Goal: Task Accomplishment & Management: Manage account settings

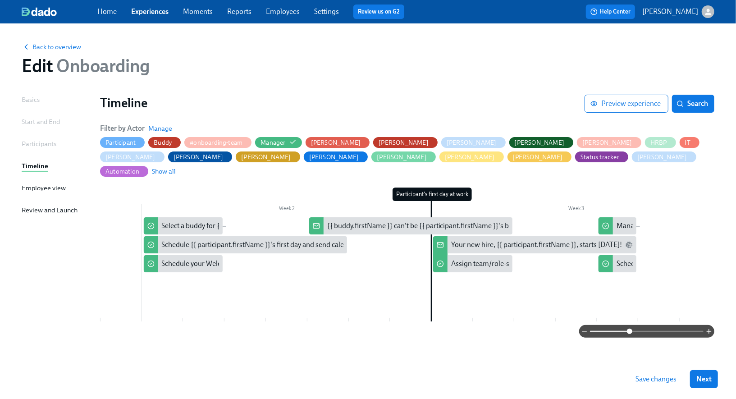
scroll to position [0, 250]
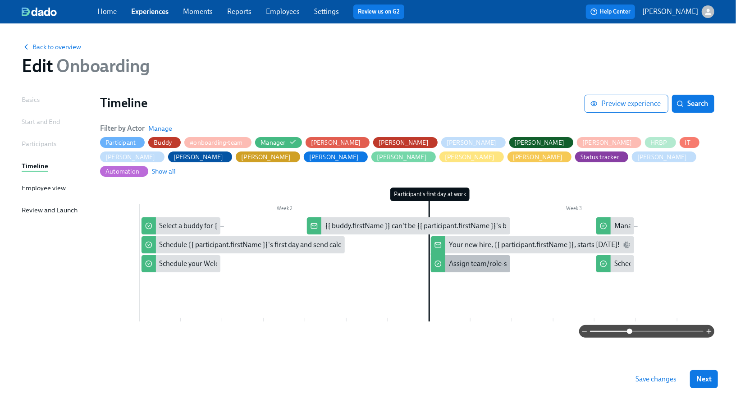
click at [475, 259] on div "Assign team/role-specific content in Litmos for {{ participant.fullName }}" at bounding box center [560, 264] width 222 height 10
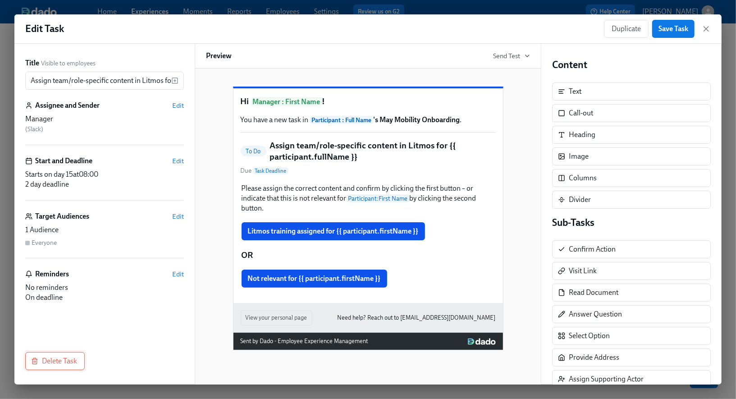
click at [62, 356] on span "Delete Task" at bounding box center [55, 360] width 44 height 9
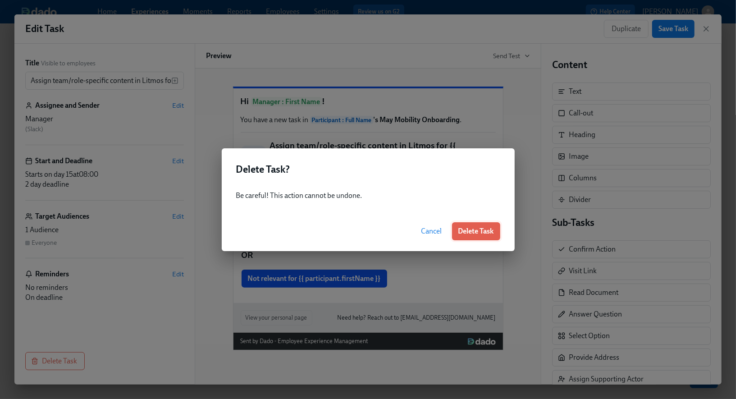
click at [478, 237] on button "Delete Task" at bounding box center [476, 231] width 48 height 18
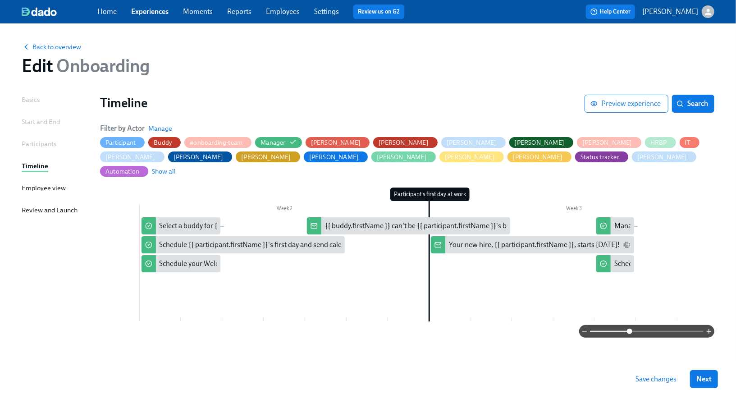
click at [643, 379] on span "Save changes" at bounding box center [655, 378] width 41 height 9
click at [714, 383] on button "Next" at bounding box center [704, 379] width 28 height 18
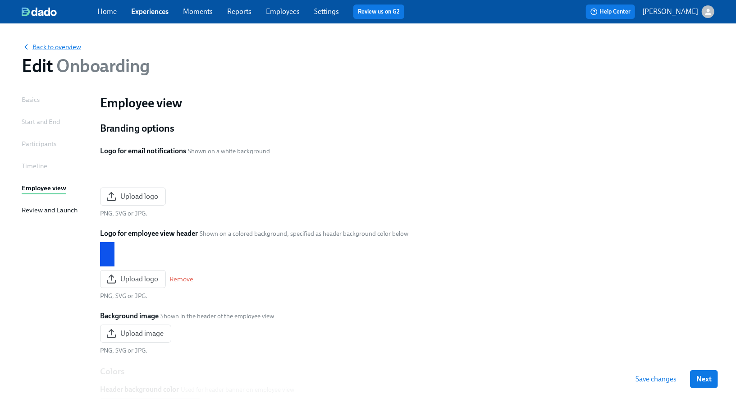
click at [64, 45] on span "Back to overview" at bounding box center [51, 46] width 59 height 9
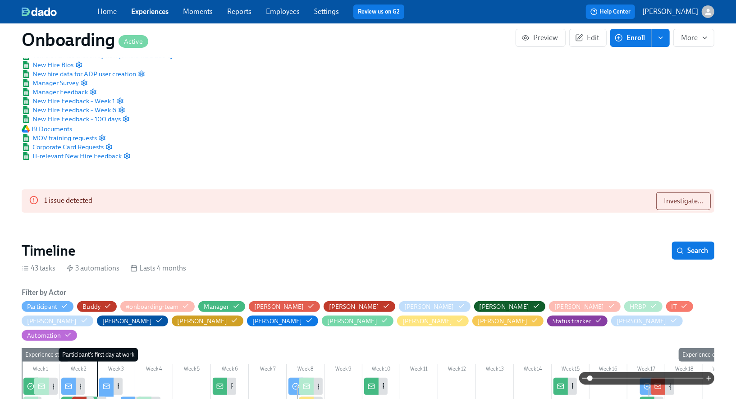
scroll to position [77, 0]
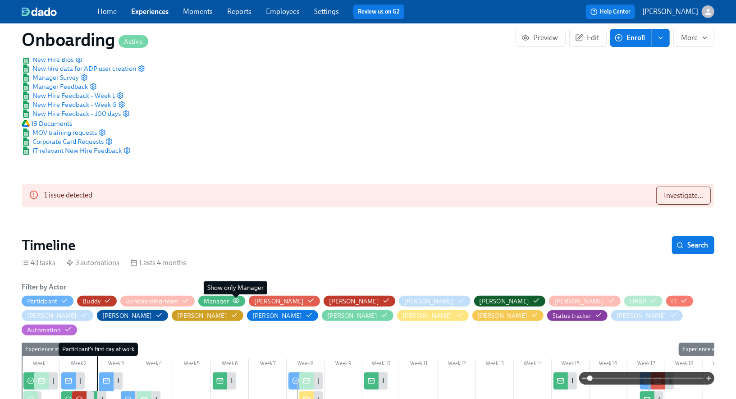
click at [236, 300] on circle "button" at bounding box center [236, 301] width 2 height 2
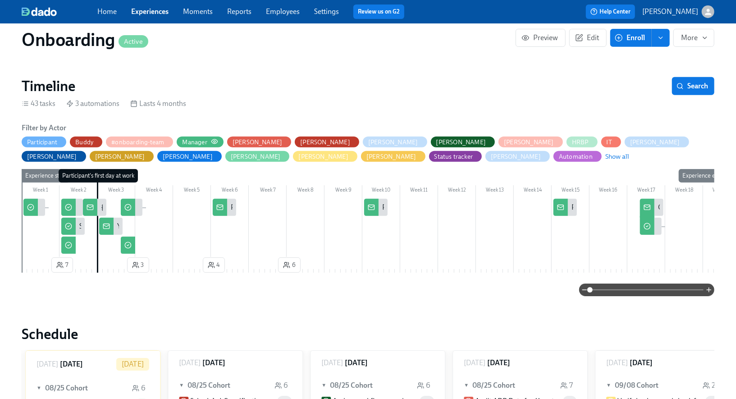
scroll to position [252, 0]
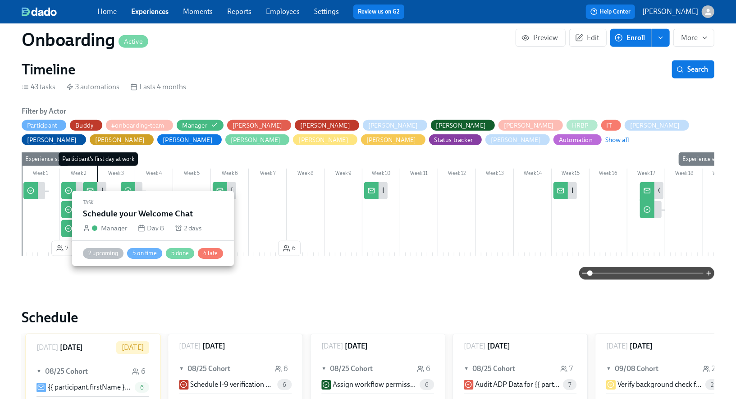
click at [67, 227] on icon at bounding box center [68, 228] width 7 height 7
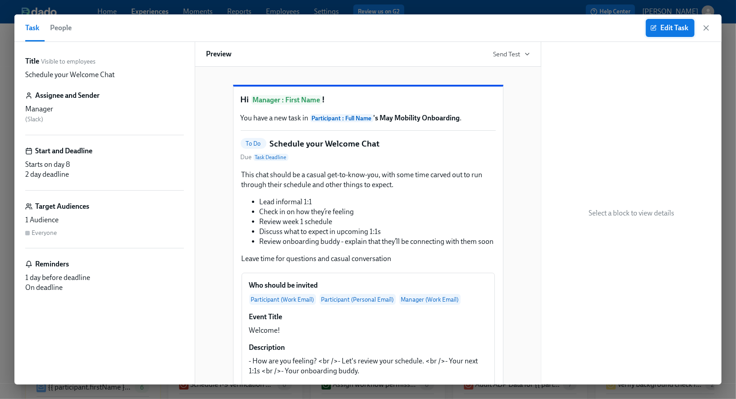
click at [658, 32] on span "Edit Task" at bounding box center [670, 27] width 36 height 9
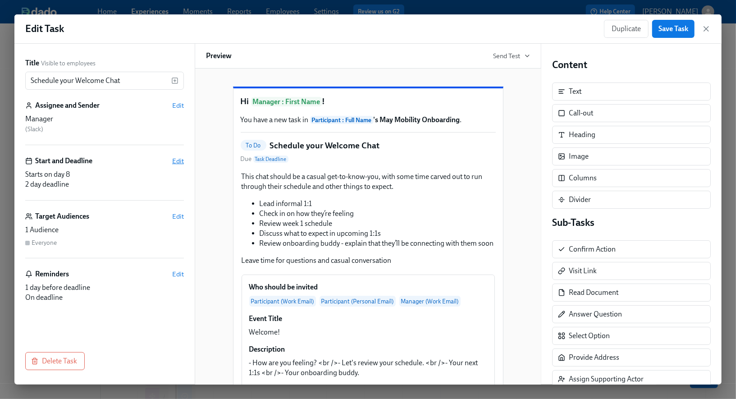
click at [177, 160] on span "Edit" at bounding box center [178, 160] width 12 height 9
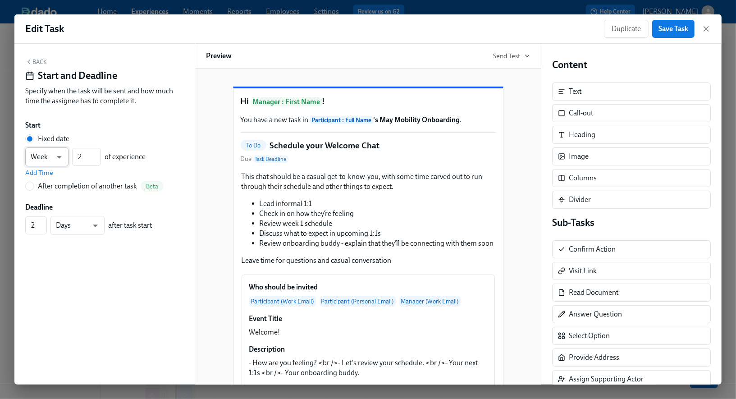
click at [59, 158] on body "Home Experiences Moments Reports Employees Settings Review us on G2 Help Center…" at bounding box center [368, 340] width 736 height 680
click at [55, 143] on li "Day" at bounding box center [46, 141] width 43 height 15
type input "d"
drag, startPoint x: 85, startPoint y: 158, endPoint x: 68, endPoint y: 158, distance: 17.1
click at [68, 158] on div "Day d ​ 2 ​ of experience" at bounding box center [85, 156] width 120 height 19
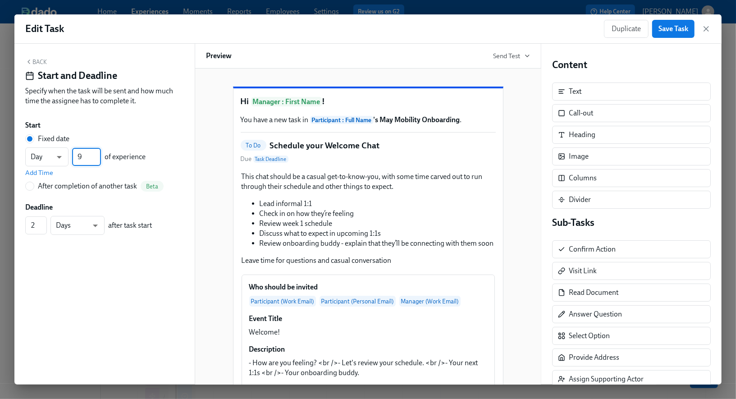
type input "9"
click at [162, 128] on div "Start" at bounding box center [104, 125] width 159 height 10
click at [666, 29] on span "Save Task" at bounding box center [673, 28] width 30 height 9
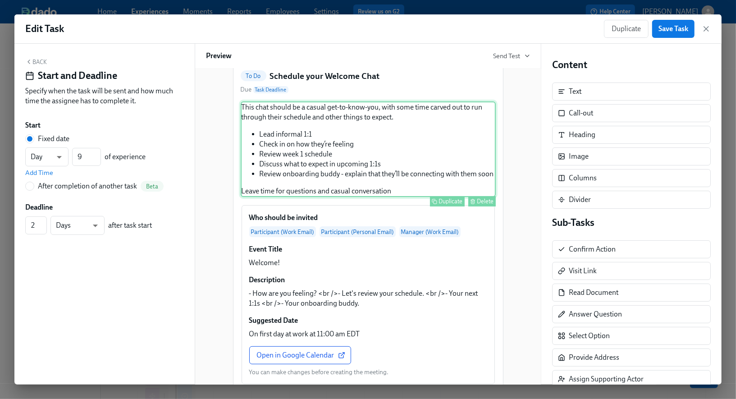
scroll to position [75, 0]
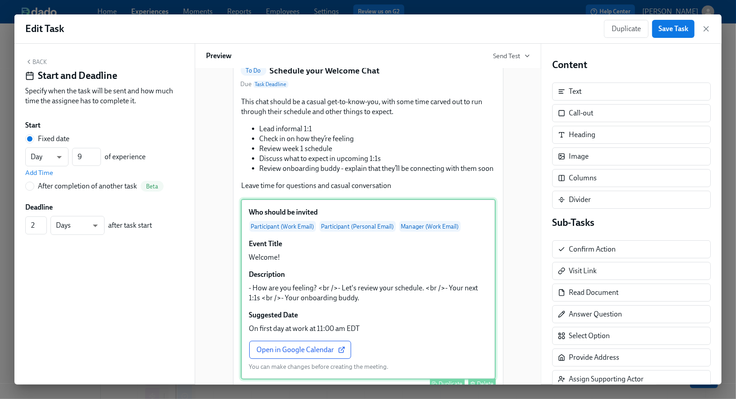
click at [275, 275] on div "Who should be invited Participant (Work Email) Participant (Personal Email) Man…" at bounding box center [368, 289] width 255 height 181
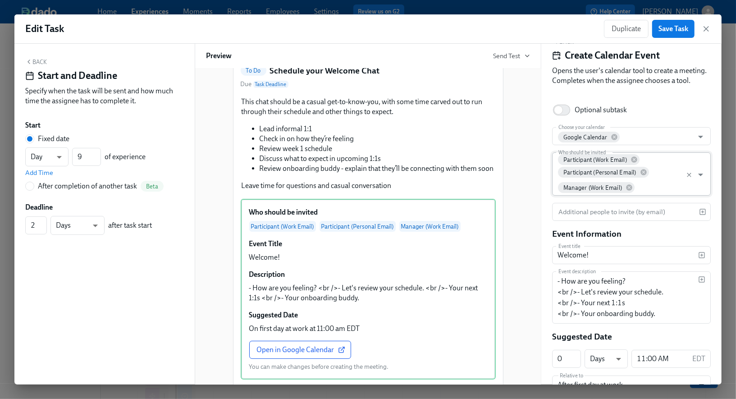
scroll to position [23, 0]
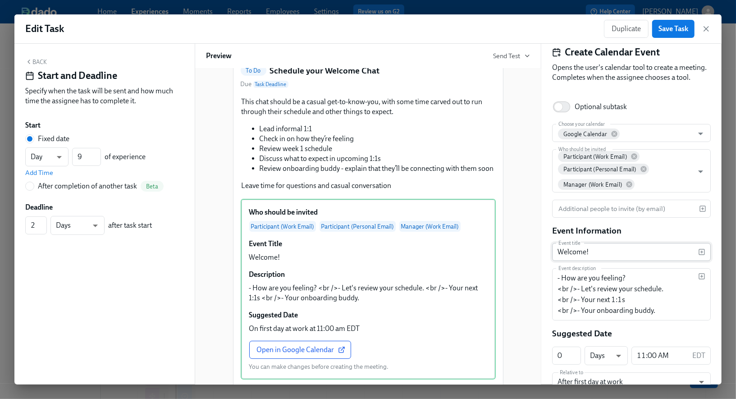
click at [586, 252] on input "Welcome!" at bounding box center [625, 252] width 146 height 18
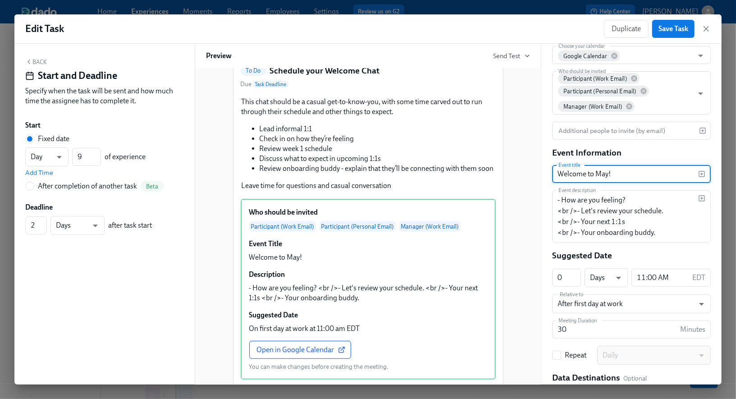
scroll to position [0, 0]
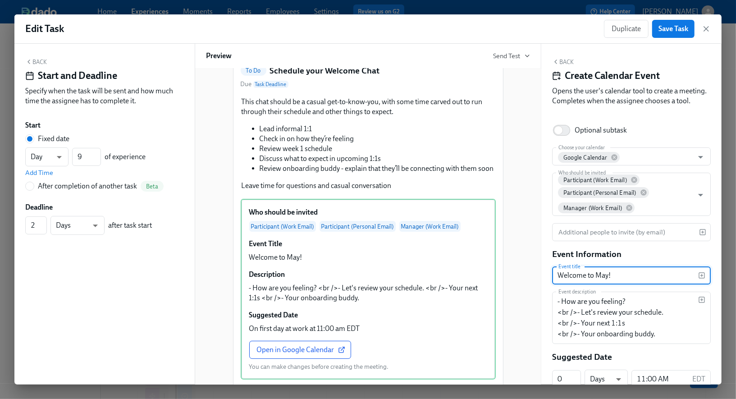
type input "Welcome to May!"
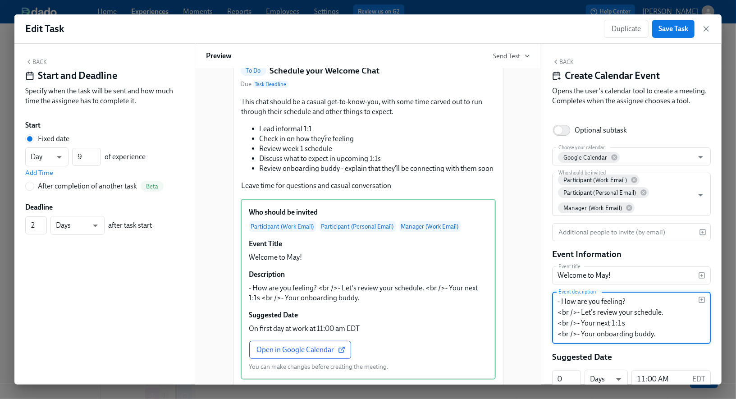
drag, startPoint x: 630, startPoint y: 301, endPoint x: 532, endPoint y: 301, distance: 98.2
click at [532, 301] on div "Back Start and Deadline Specify when the task will be sent and how much time th…" at bounding box center [367, 214] width 707 height 341
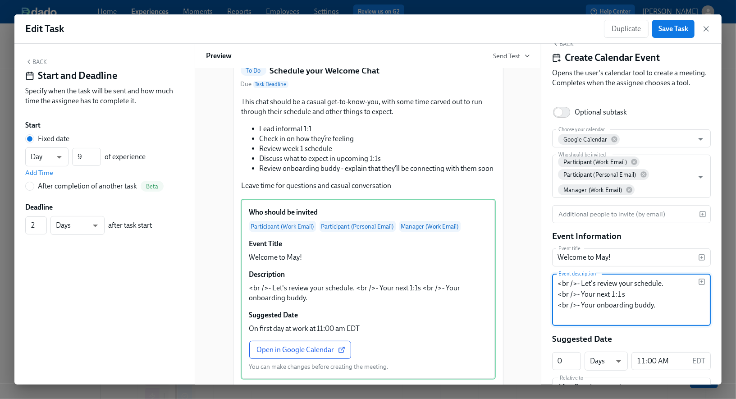
scroll to position [23, 0]
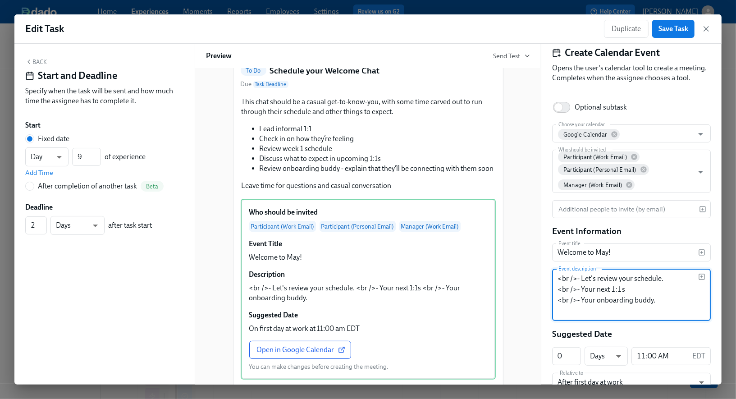
type textarea "<br />- Let's review your schedule. <br />- Your next 1:1s <br />- Your onboard…"
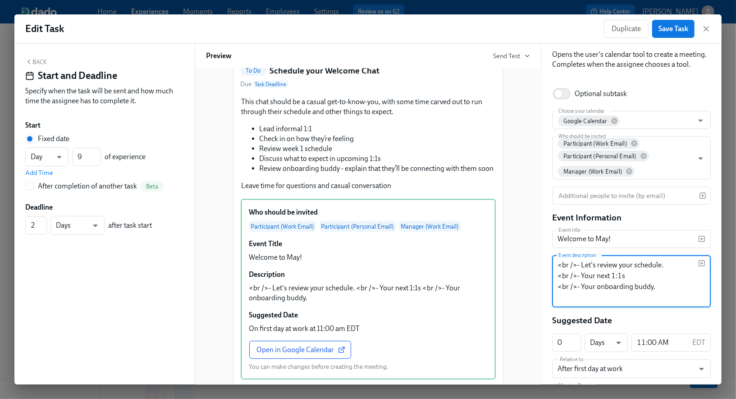
scroll to position [30, 0]
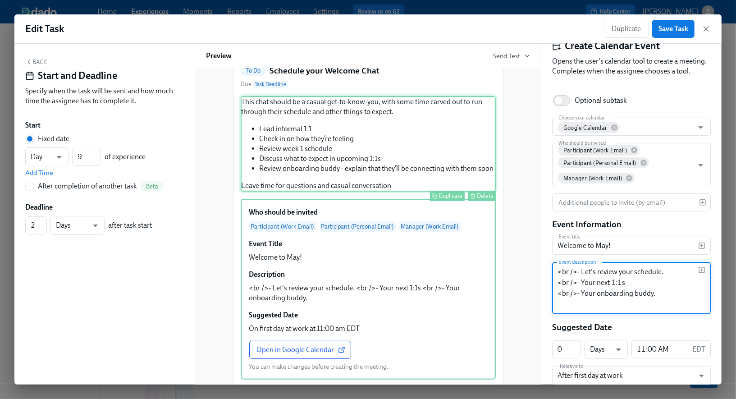
click at [356, 125] on div "This chat should be a casual get-to-know-you, with some time carved out to run …" at bounding box center [368, 144] width 255 height 96
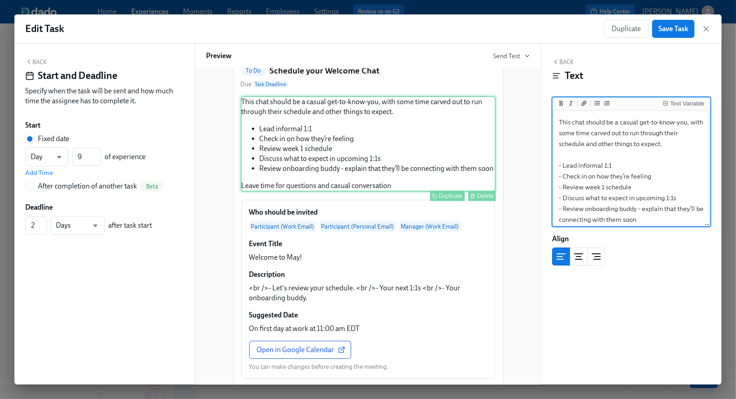
scroll to position [0, 0]
drag, startPoint x: 619, startPoint y: 166, endPoint x: 549, endPoint y: 164, distance: 69.9
click at [549, 164] on div "Back Text Text Variable This chat should be a casual get-to-know-you, with some…" at bounding box center [631, 214] width 180 height 341
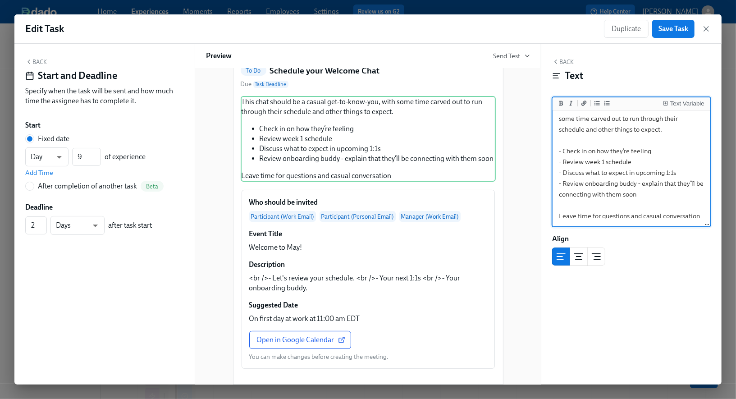
scroll to position [7, 0]
click at [559, 215] on textarea "This chat should be a casual get-to-know-you, with some time carved out to run …" at bounding box center [631, 162] width 154 height 128
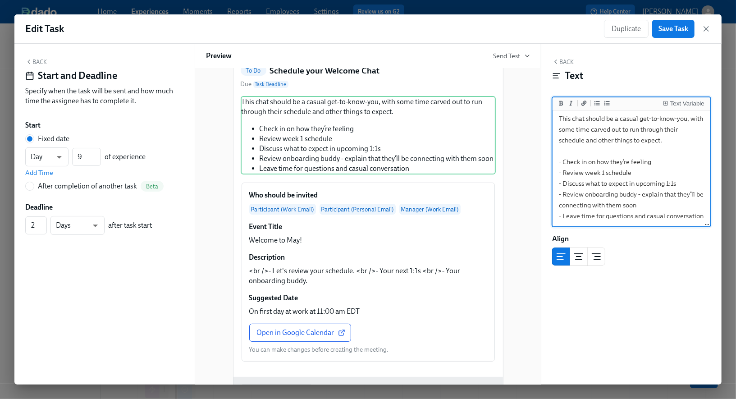
scroll to position [14, 0]
click at [563, 163] on textarea "This chat should be a casual get-to-know-you, with some time carved out to run …" at bounding box center [631, 167] width 154 height 117
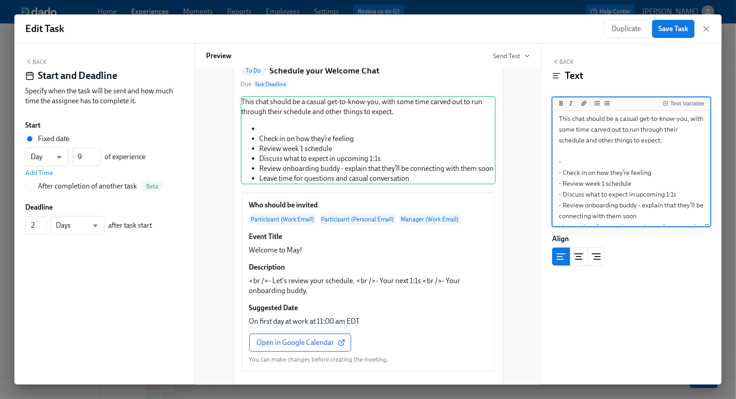
scroll to position [14, 0]
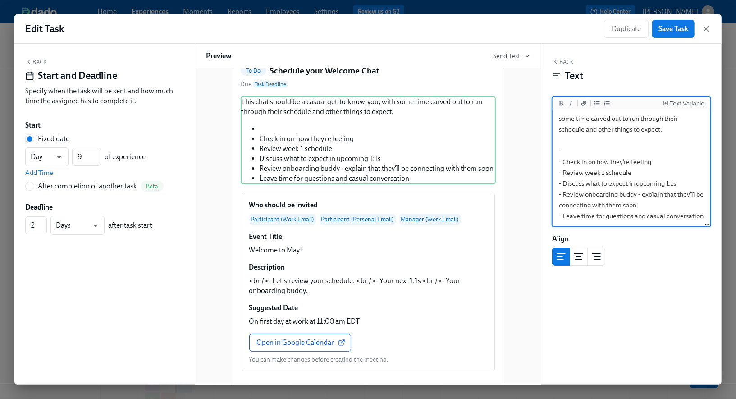
click at [570, 151] on textarea "This chat should be a casual get-to-know-you, with some time carved out to run …" at bounding box center [631, 162] width 154 height 128
click at [672, 128] on textarea "This chat should be a casual get-to-know-you, with some time carved out to run …" at bounding box center [631, 162] width 154 height 128
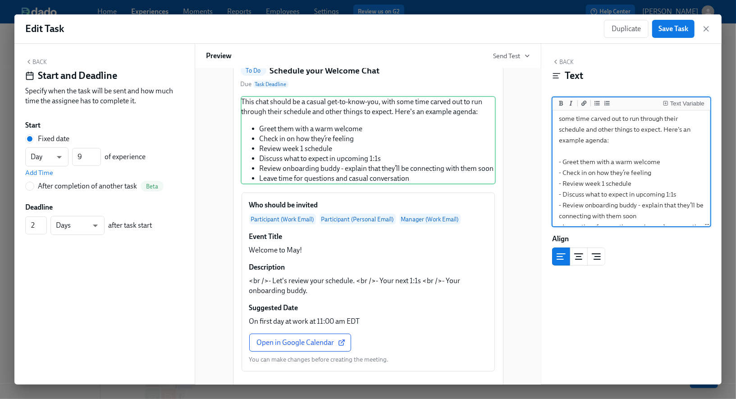
scroll to position [25, 0]
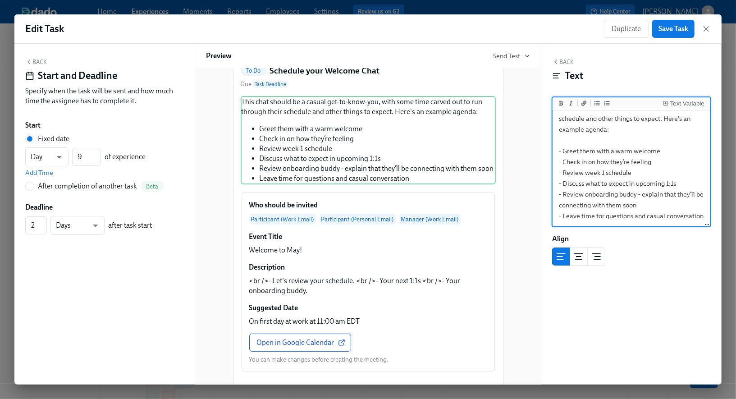
click at [652, 163] on textarea "This chat should be a casual get-to-know-you, with some time carved out to run …" at bounding box center [631, 156] width 154 height 139
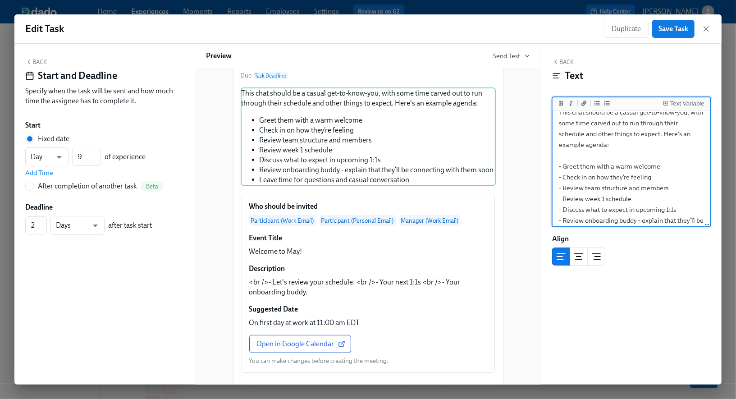
scroll to position [8, 0]
drag, startPoint x: 606, startPoint y: 148, endPoint x: 586, endPoint y: 148, distance: 20.3
click at [586, 148] on textarea "This chat should be a casual get-to-know-you, with some time carved out to run …" at bounding box center [631, 180] width 154 height 150
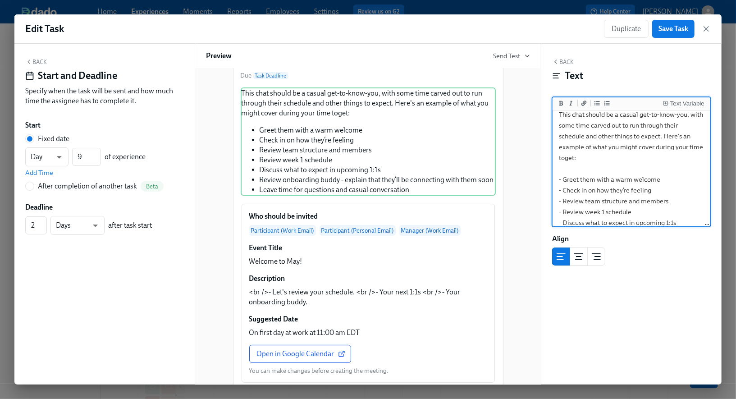
type textarea "This chat should be a casual get-to-know-you, with some time carved out to run …"
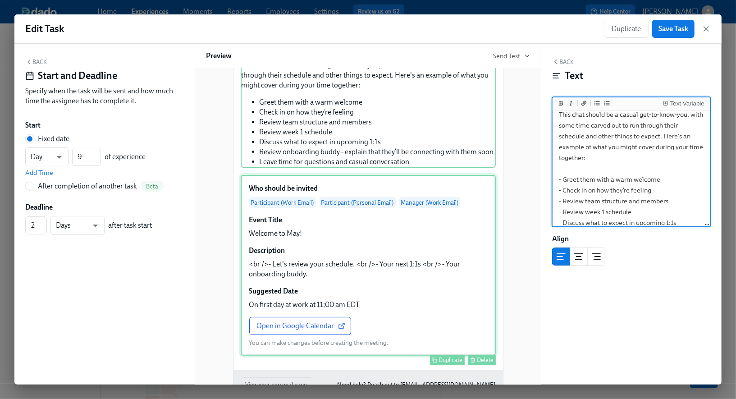
scroll to position [119, 0]
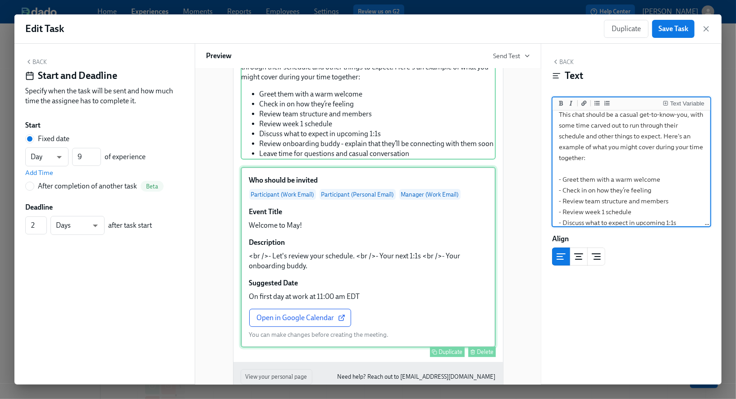
click at [413, 270] on div "Who should be invited Participant (Work Email) Participant (Personal Email) Man…" at bounding box center [368, 257] width 255 height 181
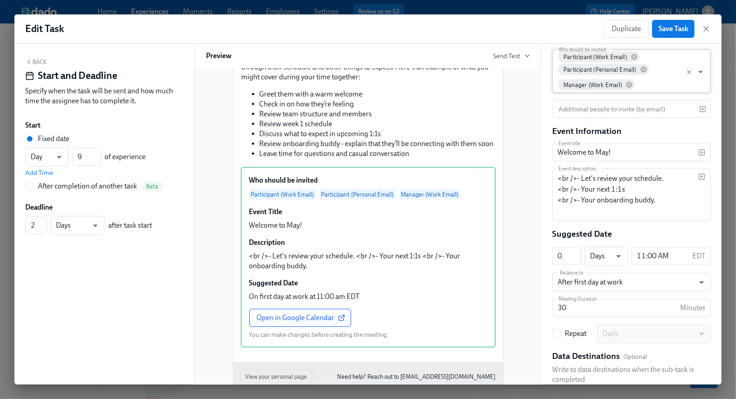
scroll to position [126, 0]
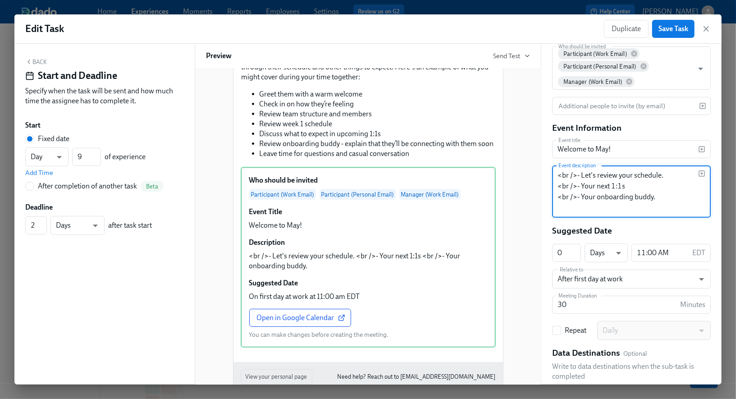
drag, startPoint x: 662, startPoint y: 210, endPoint x: 551, endPoint y: 177, distance: 116.5
click at [551, 177] on div "Back Create Calendar Event Opens the user's calendar tool to create a meeting. …" at bounding box center [631, 214] width 180 height 341
click at [575, 179] on textarea "<br />- Let's review your schedule. <br />- Your next 1:1s <br />- Your onboard…" at bounding box center [627, 191] width 141 height 43
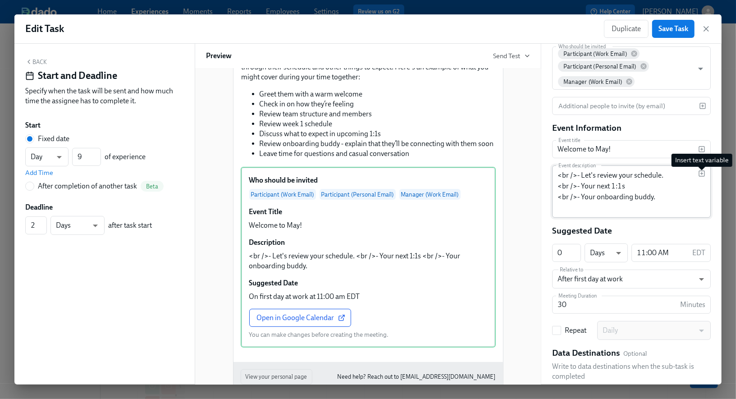
click at [703, 175] on icon "button" at bounding box center [701, 173] width 7 height 7
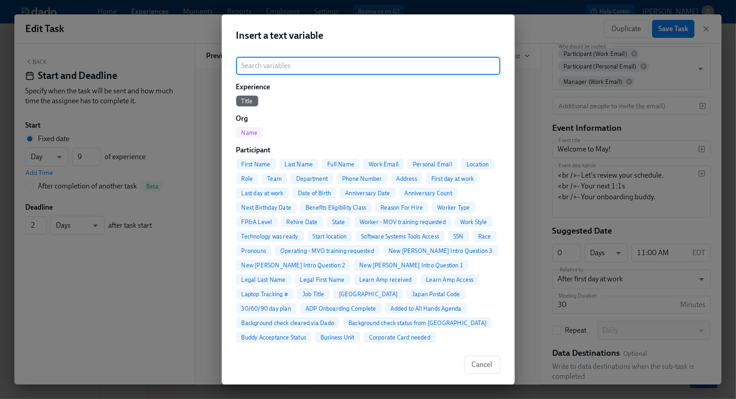
click at [264, 163] on span "First Name" at bounding box center [256, 164] width 40 height 7
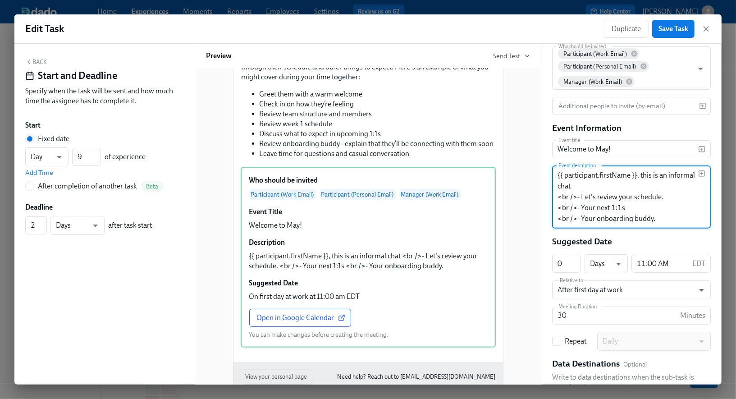
scroll to position [132, 0]
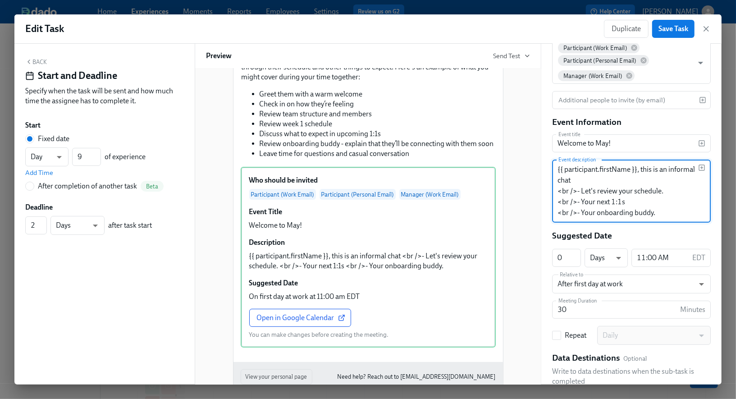
click at [559, 173] on textarea "{{ participant.firstName }}, this is an informal chat <br />- Let's review your…" at bounding box center [627, 191] width 141 height 54
drag, startPoint x: 600, startPoint y: 179, endPoint x: 669, endPoint y: 235, distance: 89.1
click at [669, 236] on div "Choose your calendar Google Calendar Choose your calendar Who should be invited…" at bounding box center [631, 216] width 159 height 402
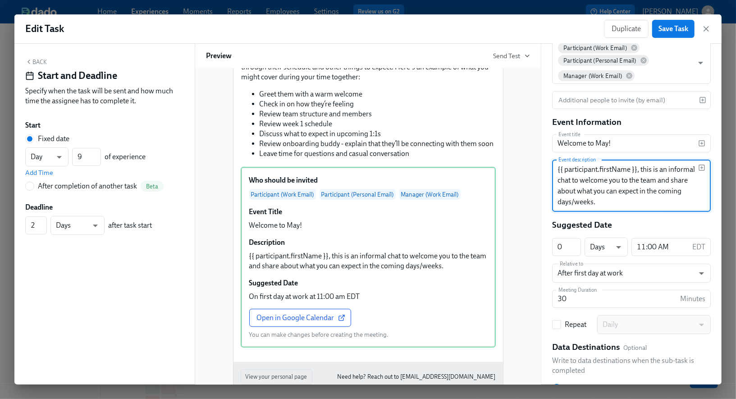
drag, startPoint x: 602, startPoint y: 203, endPoint x: 545, endPoint y: 157, distance: 73.3
click at [545, 157] on div "Back Create Calendar Event Opens the user's calendar tool to create a meeting. …" at bounding box center [631, 214] width 180 height 341
click at [601, 202] on textarea "{{ participant.firstName }}, this is an informal chat to welcome you to the tea…" at bounding box center [627, 185] width 141 height 43
paste textarea "It’s a chance to get to know each other, ask questions, and hear more about wha…"
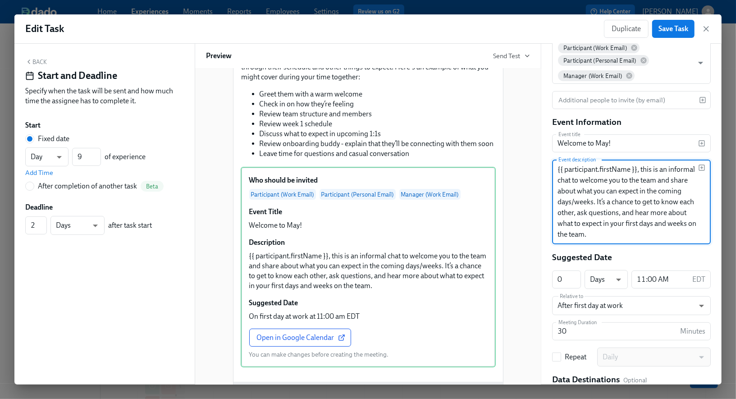
drag, startPoint x: 592, startPoint y: 202, endPoint x: 656, endPoint y: 183, distance: 67.2
click at [656, 183] on textarea "{{ participant.firstName }}, this is an informal chat to welcome you to the tea…" at bounding box center [627, 202] width 141 height 76
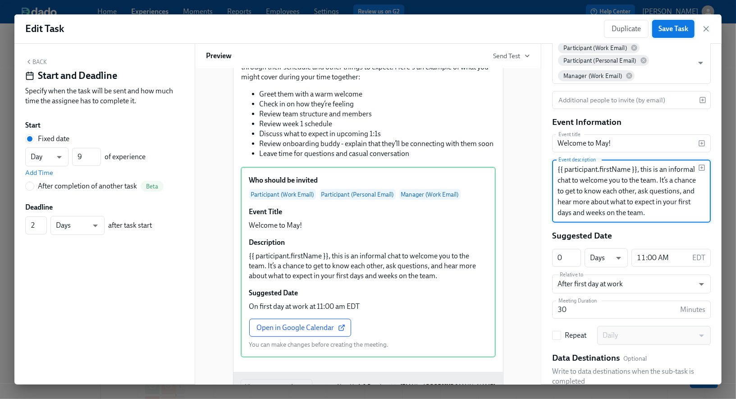
type textarea "{{ participant.firstName }}, this is an informal chat to welcome you to the tea…"
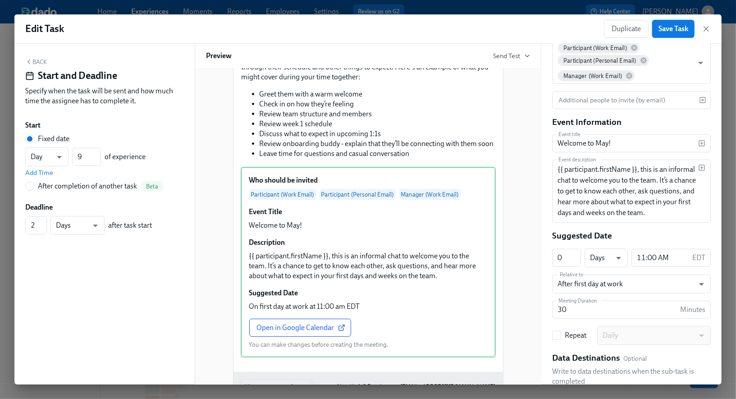
click at [668, 31] on span "Save Task" at bounding box center [673, 28] width 30 height 9
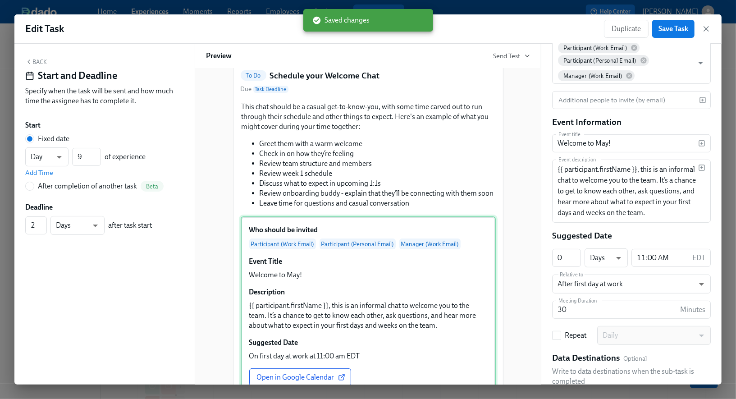
scroll to position [41, 0]
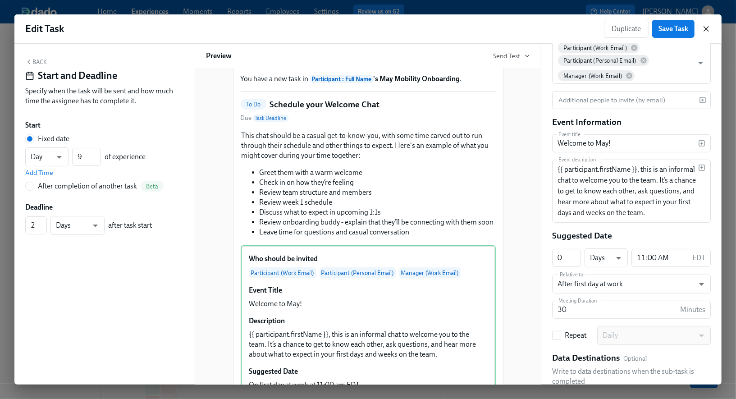
click at [706, 29] on icon "button" at bounding box center [706, 29] width 5 height 5
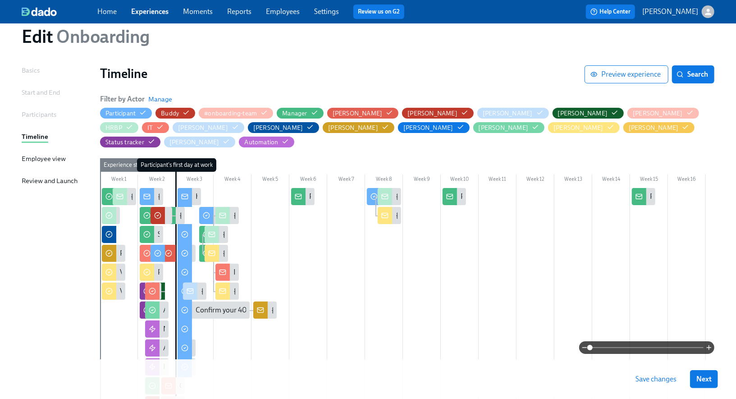
click at [649, 380] on span "Save changes" at bounding box center [655, 378] width 41 height 9
click at [312, 113] on icon "button" at bounding box center [314, 112] width 7 height 7
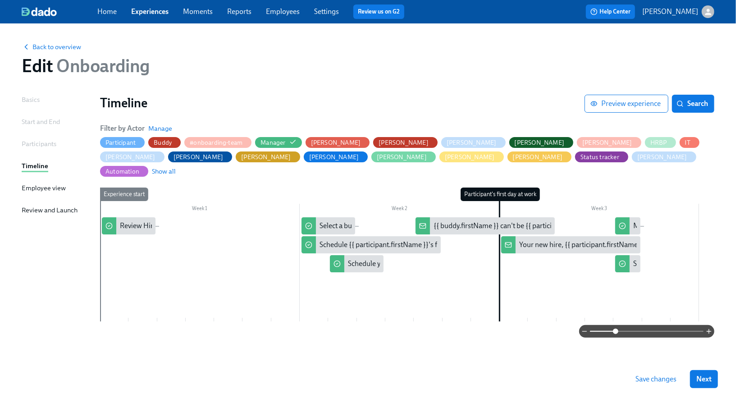
drag, startPoint x: 590, startPoint y: 332, endPoint x: 617, endPoint y: 333, distance: 26.6
click at [617, 333] on span at bounding box center [615, 330] width 5 height 5
click at [330, 221] on div "Select a buddy for {{ participant.fullName }}" at bounding box center [385, 226] width 133 height 10
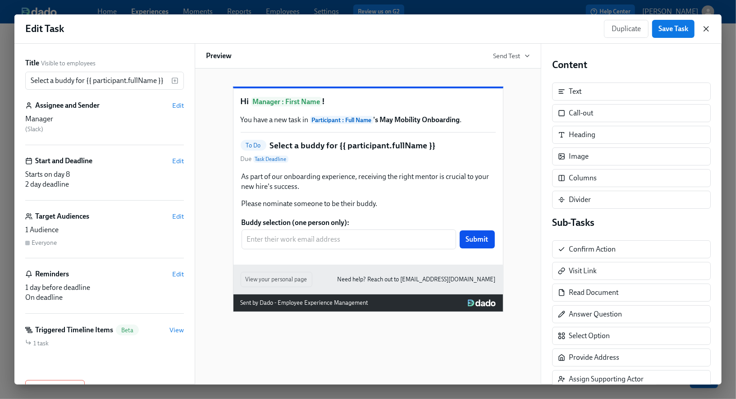
click at [707, 32] on icon "button" at bounding box center [706, 28] width 9 height 9
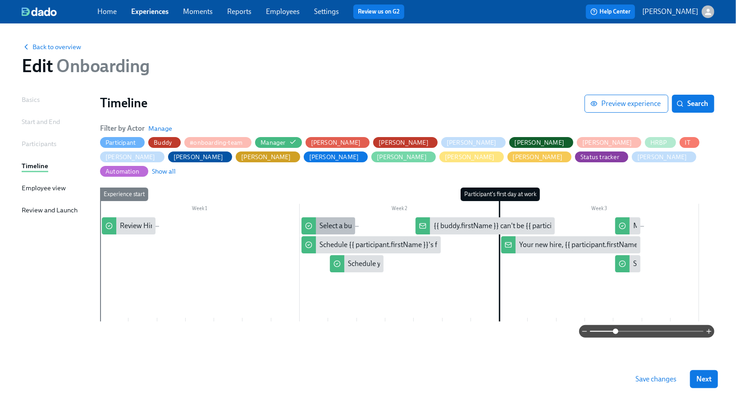
click at [322, 221] on div "Select a buddy for {{ participant.fullName }}" at bounding box center [385, 226] width 133 height 10
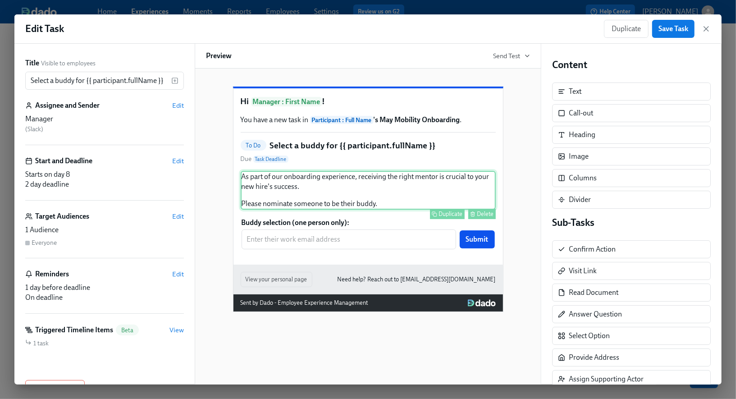
click at [291, 205] on div "As part of our onboarding experience, receiving the right mentor is crucial to …" at bounding box center [368, 190] width 255 height 39
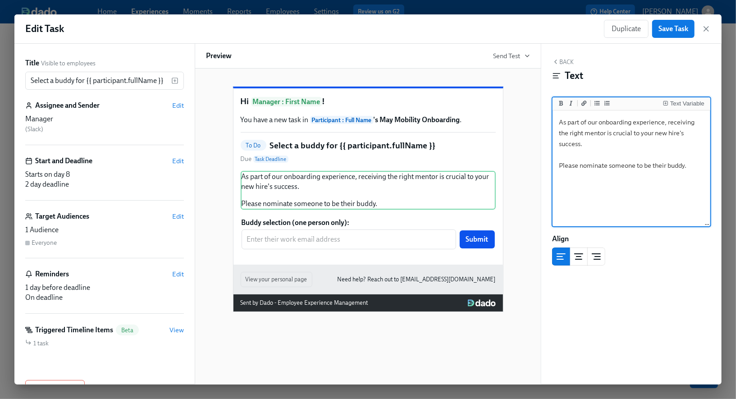
drag, startPoint x: 584, startPoint y: 144, endPoint x: 554, endPoint y: 119, distance: 38.1
click at [554, 119] on textarea "As part of our onboarding experience, receiving the right mentor is crucial to …" at bounding box center [631, 168] width 154 height 113
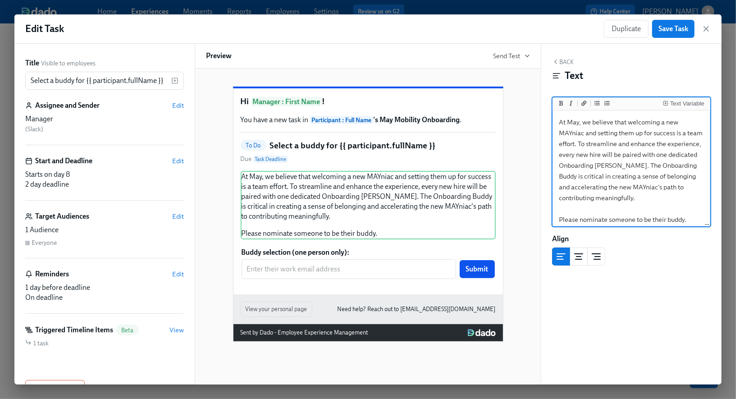
drag, startPoint x: 607, startPoint y: 211, endPoint x: 579, endPoint y: 211, distance: 27.5
click at [579, 211] on textarea "At May, we believe that welcoming a new MAYniac and setting them up for success…" at bounding box center [631, 170] width 154 height 117
drag, startPoint x: 625, startPoint y: 211, endPoint x: 600, endPoint y: 212, distance: 24.8
click at [600, 212] on textarea "At May, we believe that welcoming a new MAYniac and setting them up for success…" at bounding box center [631, 170] width 154 height 117
drag, startPoint x: 630, startPoint y: 210, endPoint x: 599, endPoint y: 211, distance: 30.7
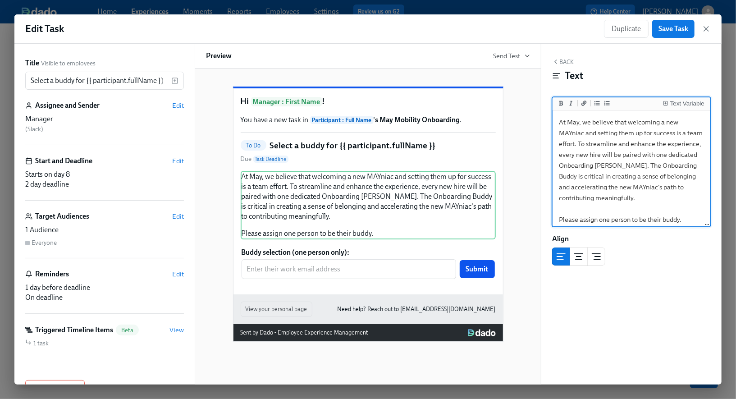
click at [599, 211] on textarea "At May, we believe that welcoming a new MAYniac and setting them up for success…" at bounding box center [631, 170] width 154 height 117
click at [402, 230] on div "At May, we believe that welcoming a new MAYniac and setting them up for success…" at bounding box center [368, 205] width 255 height 68
click at [689, 123] on textarea "At May, we believe that welcoming a new MAYniac and setting them up for success…" at bounding box center [631, 170] width 154 height 117
drag, startPoint x: 630, startPoint y: 122, endPoint x: 536, endPoint y: 120, distance: 94.6
click at [536, 121] on div "Title Visible to employees Select a buddy for {{ participant.fullName }} ​ Assi…" at bounding box center [367, 214] width 707 height 341
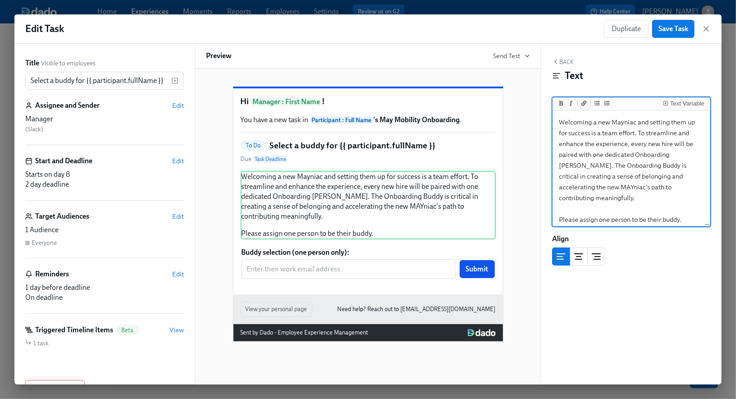
click at [666, 189] on textarea "Welcoming a new Mayniac and setting them up for success is a team effort. To st…" at bounding box center [631, 170] width 154 height 117
drag, startPoint x: 659, startPoint y: 187, endPoint x: 632, endPoint y: 198, distance: 29.5
click at [632, 198] on textarea "Welcoming a new Mayniac and setting them up for success is a team effort. To st…" at bounding box center [631, 176] width 154 height 128
click at [584, 102] on icon "Add a link" at bounding box center [583, 102] width 5 height 5
click at [608, 191] on textarea "Welcoming a new Mayniac and setting them up for success is a team effort. To st…" at bounding box center [631, 176] width 154 height 128
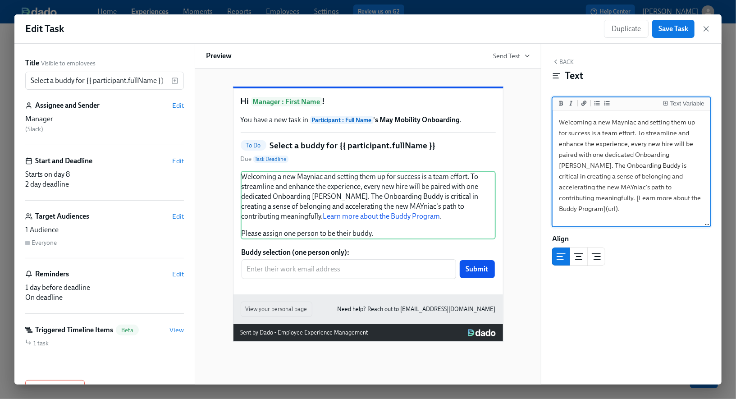
drag, startPoint x: 652, startPoint y: 199, endPoint x: 659, endPoint y: 191, distance: 10.5
click at [659, 191] on textarea "Welcoming a new Mayniac and setting them up for success is a team effort. To st…" at bounding box center [631, 176] width 154 height 128
drag, startPoint x: 599, startPoint y: 198, endPoint x: 671, endPoint y: 195, distance: 72.2
click at [671, 195] on textarea "Welcoming a new Mayniac and setting them up for success is a team effort. To st…" at bounding box center [631, 176] width 154 height 128
click at [584, 101] on icon "Add a link" at bounding box center [583, 102] width 5 height 5
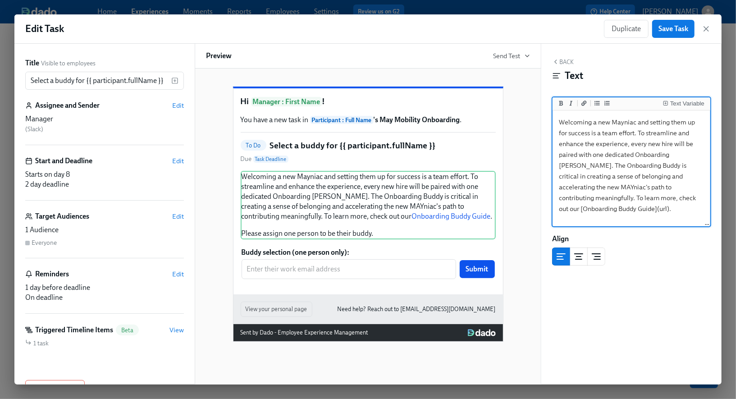
drag, startPoint x: 686, startPoint y: 200, endPoint x: 680, endPoint y: 200, distance: 6.8
click at [680, 200] on textarea "Welcoming a new Mayniac and setting them up for success is a team effort. To st…" at bounding box center [631, 176] width 154 height 128
paste textarea "[URL][DOMAIN_NAME]"
drag, startPoint x: 621, startPoint y: 168, endPoint x: 654, endPoint y: 182, distance: 36.1
click at [654, 182] on textarea "Welcoming a new Mayniac and setting them up for success is a team effort. To st…" at bounding box center [631, 181] width 154 height 139
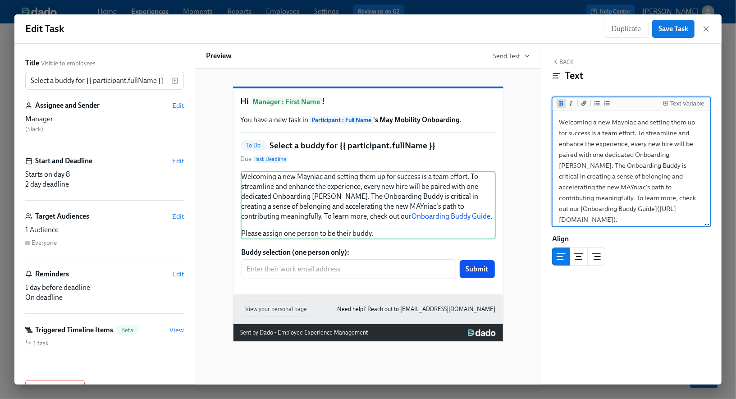
click at [562, 102] on icon "Add bold text" at bounding box center [560, 102] width 5 height 5
click at [680, 178] on textarea "Welcoming a new Mayniac and setting them up for success is a team effort. To st…" at bounding box center [631, 181] width 154 height 139
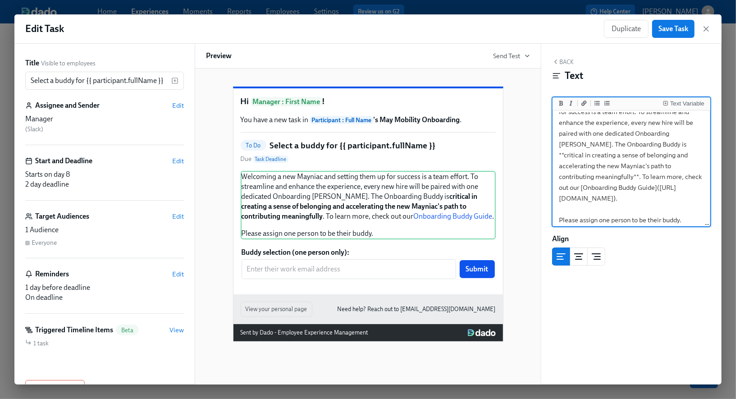
scroll to position [25, 0]
drag, startPoint x: 565, startPoint y: 203, endPoint x: 716, endPoint y: 238, distance: 155.4
click at [716, 238] on div "Back Text Text Variable Welcoming a new Mayniac and setting them up for success…" at bounding box center [631, 214] width 180 height 341
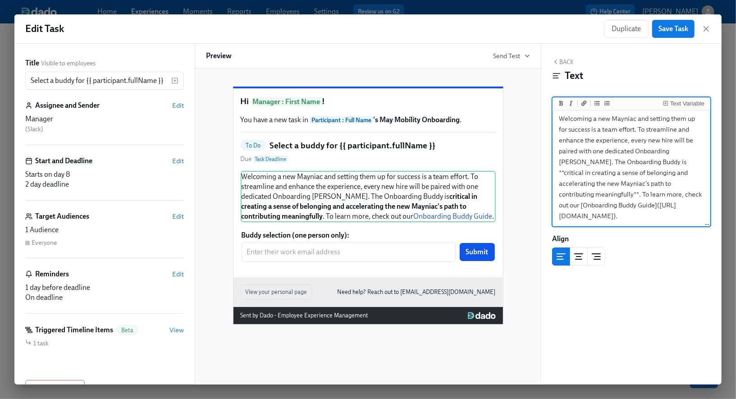
type textarea "Welcoming a new Mayniac and setting them up for success is a team effort. To st…"
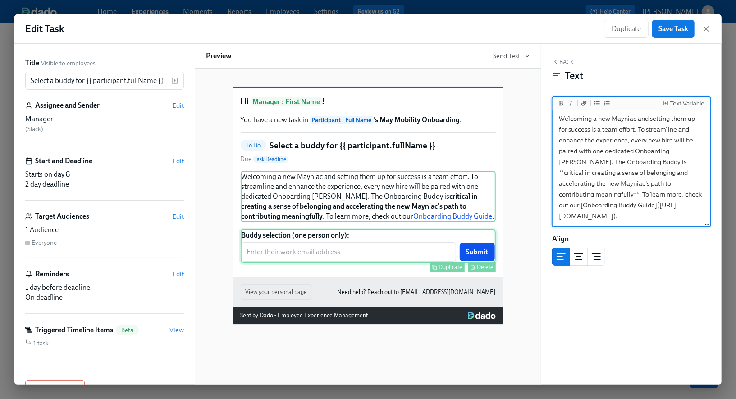
click at [338, 258] on div "Buddy selection (one person only): ​ Submit Duplicate Delete" at bounding box center [368, 245] width 255 height 33
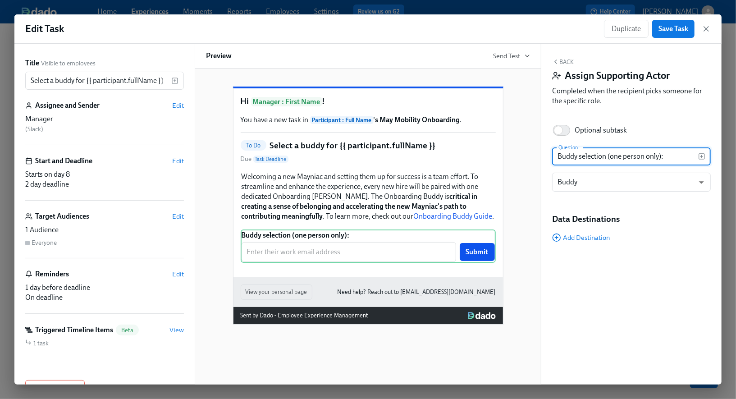
drag, startPoint x: 606, startPoint y: 158, endPoint x: 579, endPoint y: 159, distance: 26.6
click at [579, 159] on input "Buddy selection (one person only):" at bounding box center [625, 156] width 146 height 18
type input "Buddy assignment (one person only):"
click at [616, 278] on div "Back Assign Supporting Actor Completed when the recipient picks someone for the…" at bounding box center [631, 214] width 180 height 341
click at [563, 61] on button "Back" at bounding box center [563, 61] width 22 height 7
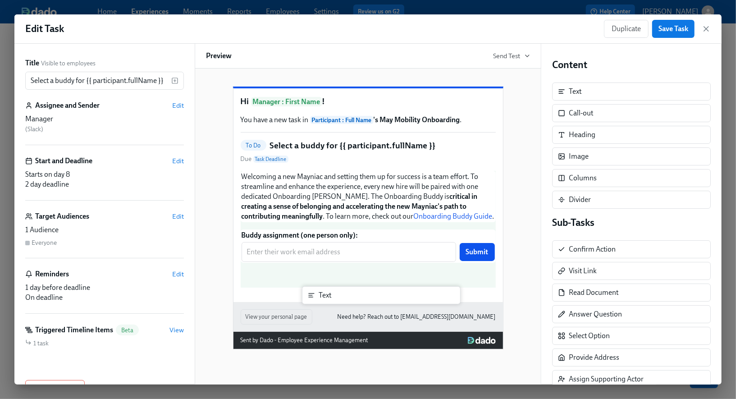
drag, startPoint x: 584, startPoint y: 88, endPoint x: 330, endPoint y: 293, distance: 326.3
click at [330, 293] on div "Title Visible to employees Select a buddy for {{ participant.fullName }} ​ Assi…" at bounding box center [367, 214] width 707 height 341
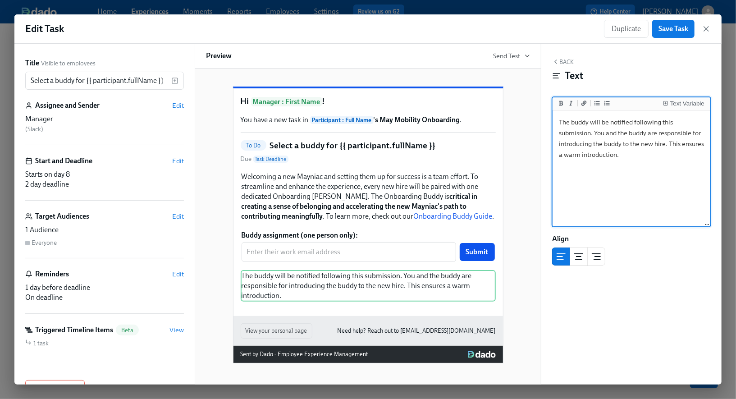
click at [669, 144] on textarea "The buddy will be notified following this submission. You and the buddy are res…" at bounding box center [631, 168] width 154 height 113
drag, startPoint x: 675, startPoint y: 155, endPoint x: 557, endPoint y: 114, distance: 125.0
click at [557, 114] on textarea "The buddy will be notified following this submission. You and the buddy are res…" at bounding box center [631, 168] width 154 height 113
paste textarea "once this form is submitted. Together, you and the buddy are responsible for we…"
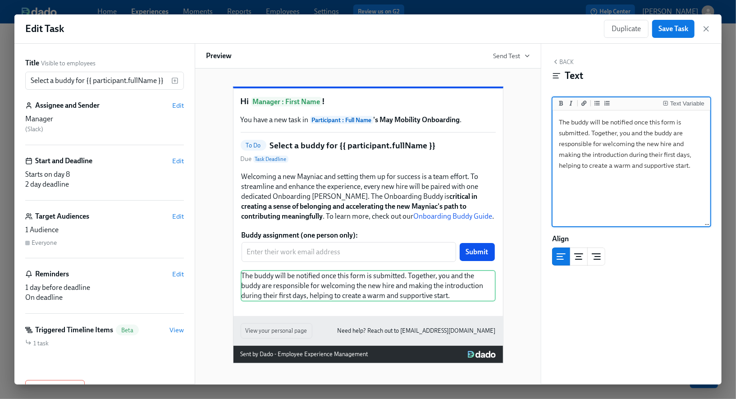
drag, startPoint x: 633, startPoint y: 146, endPoint x: 603, endPoint y: 146, distance: 29.3
click at [603, 146] on textarea "The buddy will be notified once this form is submitted. Together, you and the b…" at bounding box center [631, 168] width 154 height 113
type textarea "The buddy will be notified once this form is submitted. Together, you and the b…"
click at [525, 319] on div "Hi Manager : First Name ! You have a new task in Participant : Full Name 's May…" at bounding box center [368, 217] width 324 height 291
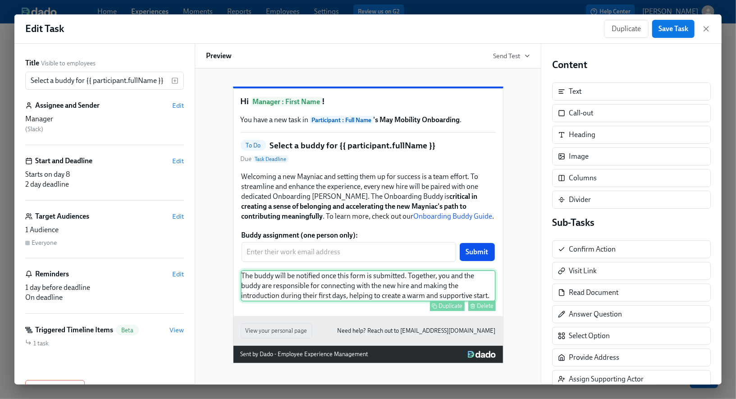
click at [406, 301] on div "The buddy will be notified once this form is submitted. Together, you and the b…" at bounding box center [368, 286] width 255 height 32
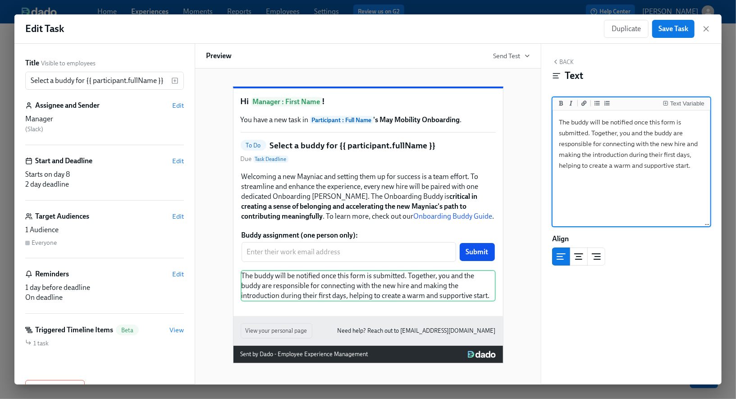
drag, startPoint x: 696, startPoint y: 167, endPoint x: 539, endPoint y: 120, distance: 163.2
click at [539, 120] on div "Title Visible to employees Select a buddy for {{ participant.fullName }} ​ Assi…" at bounding box center [367, 214] width 707 height 341
click at [570, 103] on icon "Add italic text" at bounding box center [571, 102] width 3 height 5
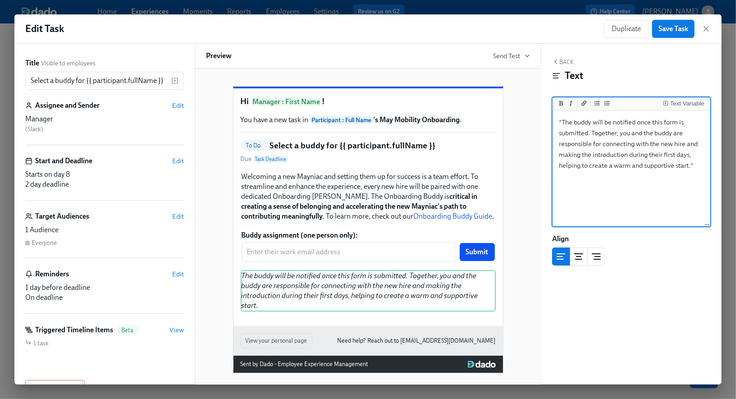
type textarea "*The buddy will be notified once this form is submitted. Together, you and the …"
click at [666, 27] on span "Save Task" at bounding box center [673, 28] width 30 height 9
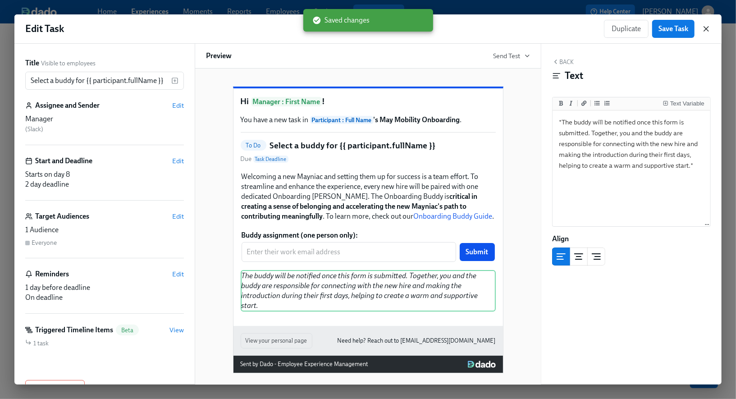
click at [709, 29] on icon "button" at bounding box center [706, 28] width 9 height 9
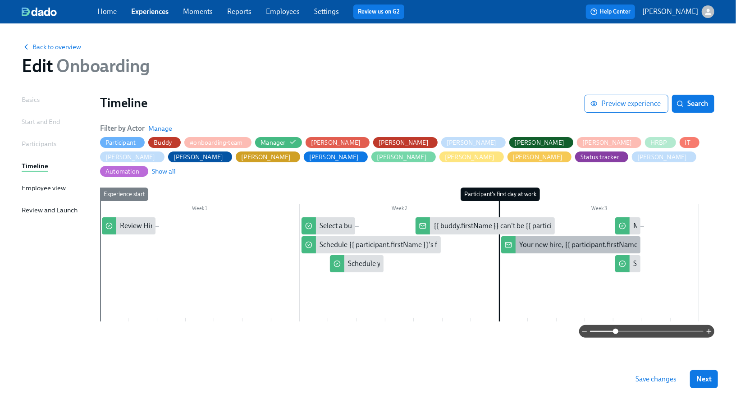
click at [545, 240] on div "Your new hire, {{ participant.firstName }}, starts [DATE]!" at bounding box center [604, 245] width 171 height 10
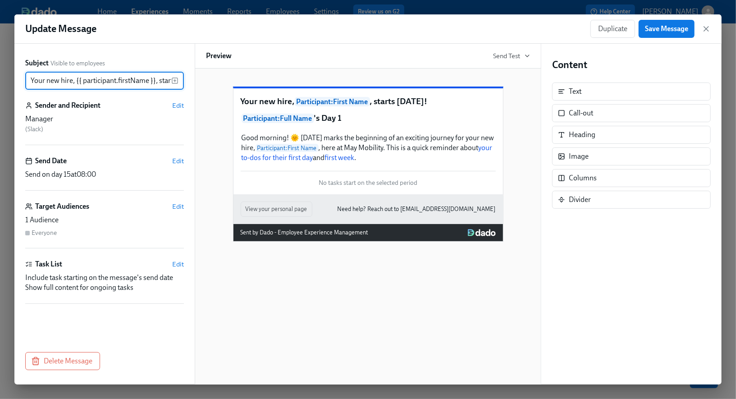
scroll to position [0, 26]
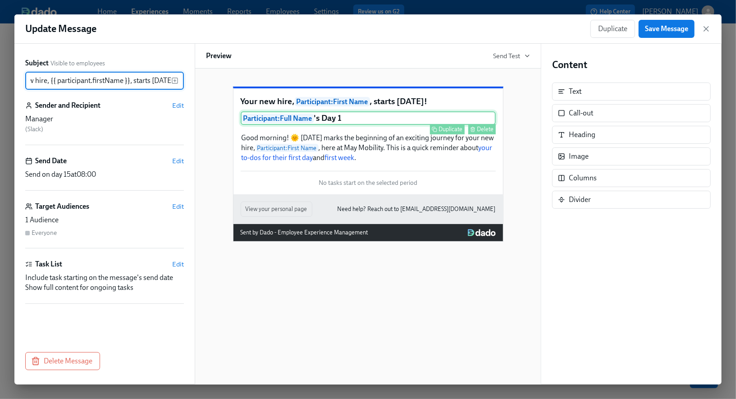
click at [427, 125] on div "Participant : Full Name 's Day 1 Duplicate Delete" at bounding box center [368, 118] width 255 height 14
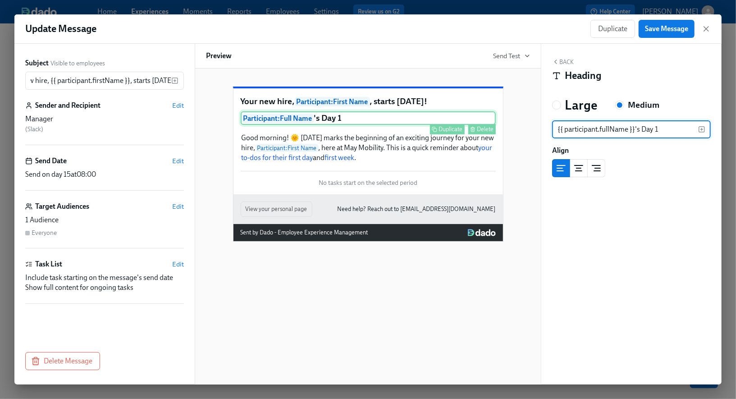
scroll to position [0, 0]
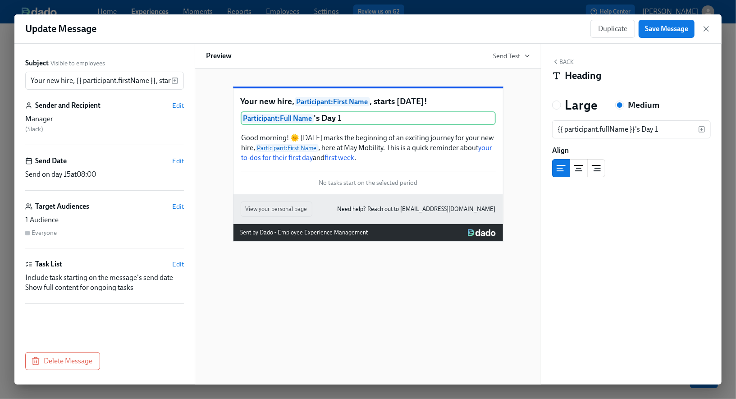
click at [556, 61] on icon "button" at bounding box center [555, 61] width 7 height 7
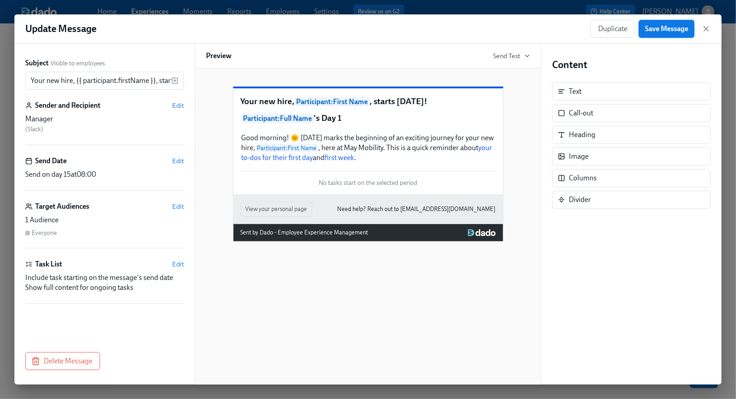
click at [664, 31] on span "Save Message" at bounding box center [666, 28] width 43 height 9
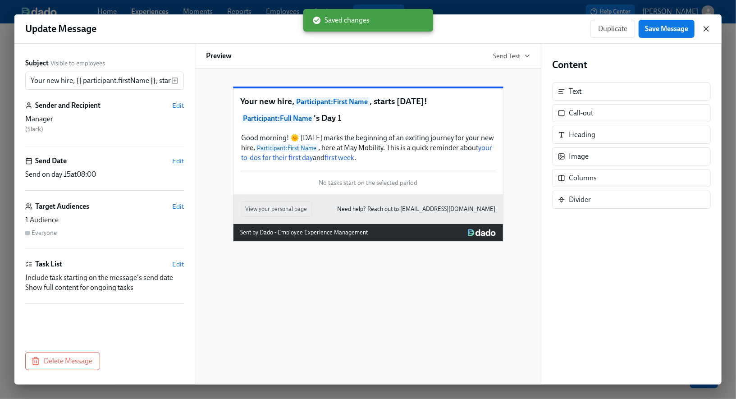
click at [704, 26] on icon "button" at bounding box center [706, 28] width 9 height 9
